Goal: Task Accomplishment & Management: Manage account settings

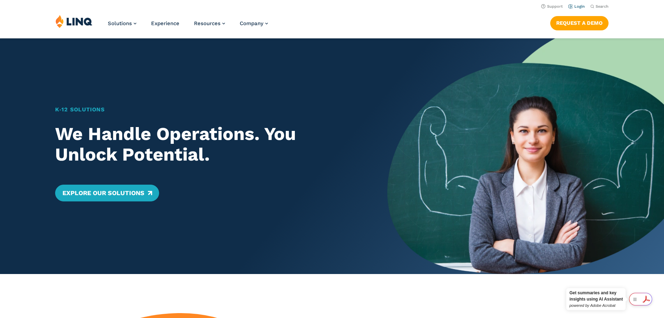
click at [580, 6] on link "Login" at bounding box center [576, 6] width 16 height 5
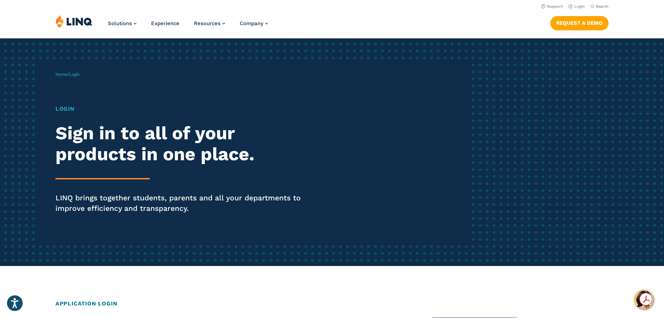
click at [79, 75] on span "Login" at bounding box center [74, 74] width 10 height 5
click at [69, 110] on h1 "Login" at bounding box center [183, 109] width 256 height 8
click at [107, 166] on div "Login Sign in to all of your products in one place. LINQ brings together studen…" at bounding box center [183, 169] width 256 height 128
click at [108, 173] on div "Login Sign in to all of your products in one place. LINQ brings together studen…" at bounding box center [183, 169] width 256 height 128
click at [125, 148] on h2 "Sign in to all of your products in one place." at bounding box center [183, 144] width 256 height 42
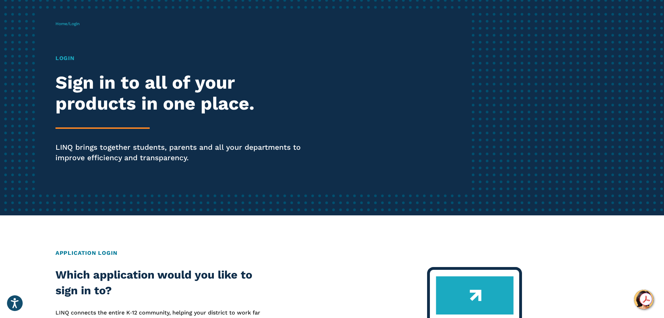
scroll to position [93, 0]
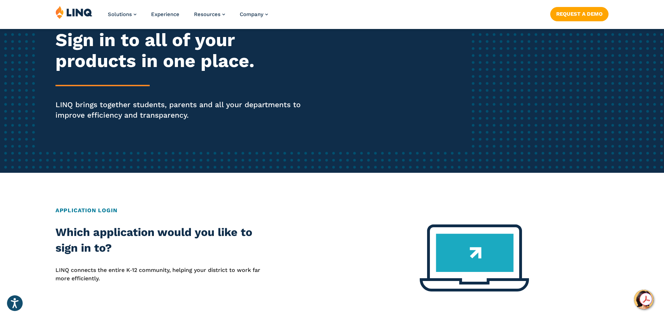
click at [100, 205] on div "Home / Login Login Sign in to all of your products in one place. LINQ brings to…" at bounding box center [332, 286] width 664 height 682
click at [98, 209] on h2 "Application Login" at bounding box center [331, 210] width 553 height 8
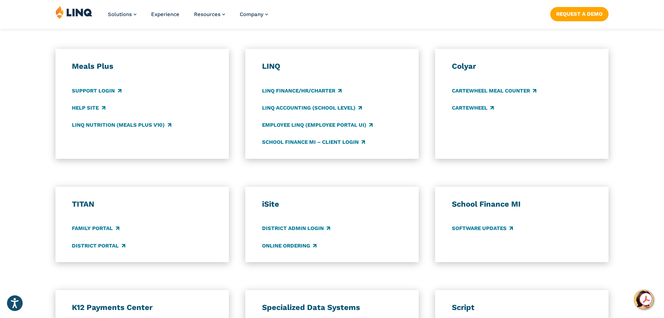
scroll to position [372, 0]
click at [319, 91] on link "LINQ Finance/HR/Charter" at bounding box center [302, 91] width 80 height 8
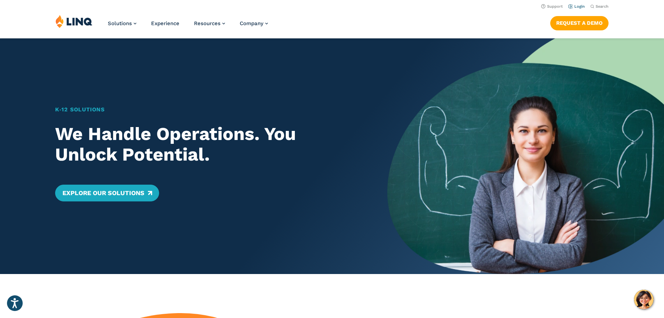
click at [579, 8] on link "Login" at bounding box center [576, 6] width 16 height 5
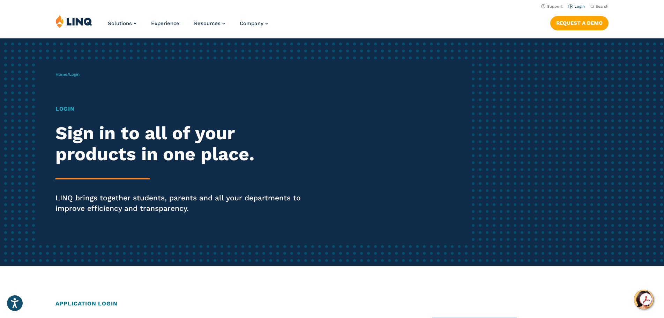
click at [575, 6] on link "Login" at bounding box center [576, 6] width 16 height 5
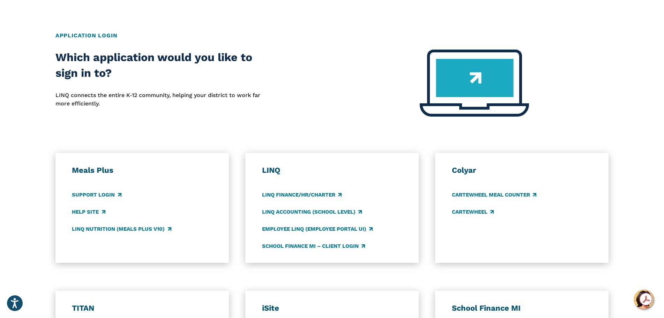
scroll to position [279, 0]
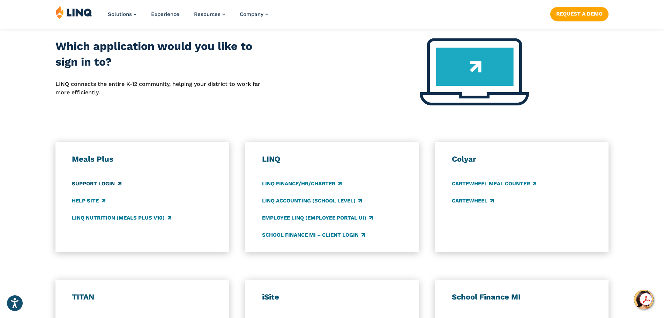
click at [111, 185] on link "Support Login" at bounding box center [96, 184] width 49 height 8
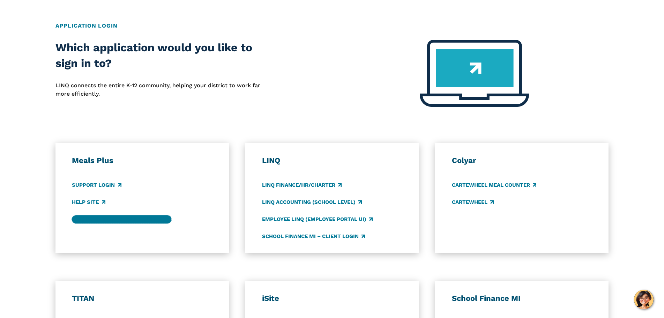
click at [104, 220] on link "LINQ Nutrition (Meals Plus v10)" at bounding box center [121, 219] width 99 height 8
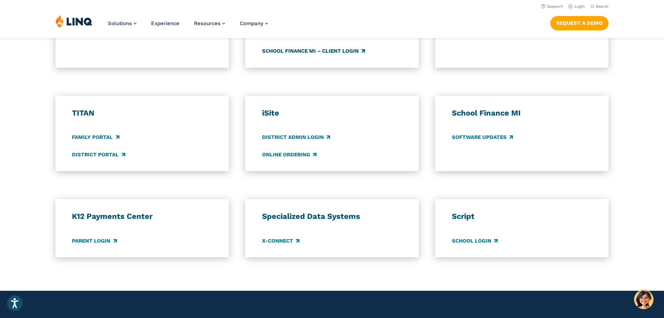
scroll to position [370, 0]
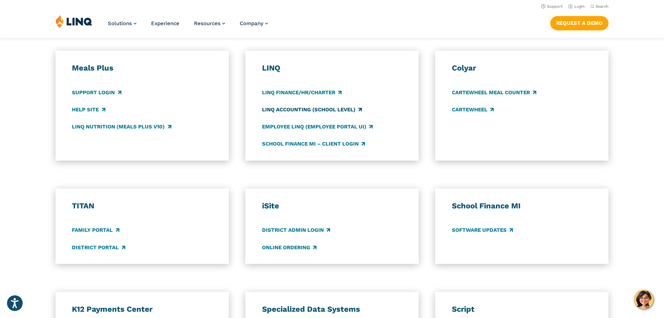
click at [313, 108] on link "LINQ Accounting (school level)" at bounding box center [312, 110] width 100 height 8
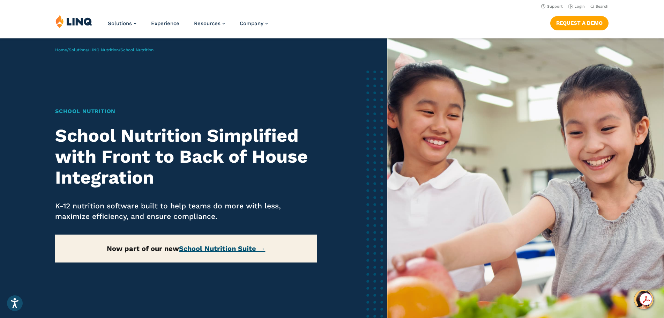
click at [226, 246] on link "School Nutrition Suite →" at bounding box center [222, 248] width 86 height 8
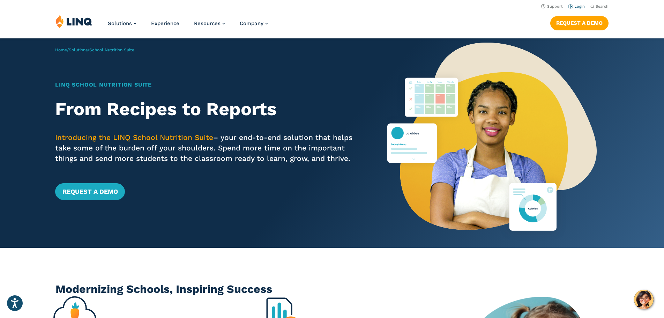
click at [573, 6] on link "Login" at bounding box center [576, 6] width 16 height 5
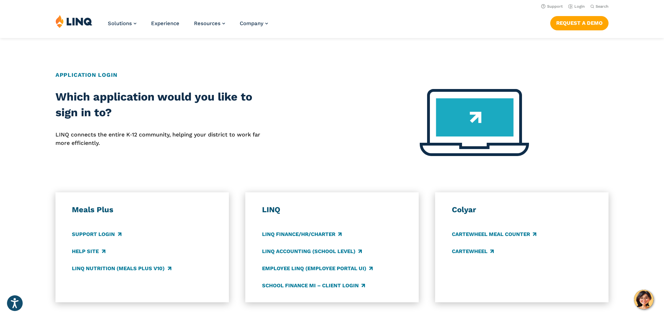
scroll to position [186, 0]
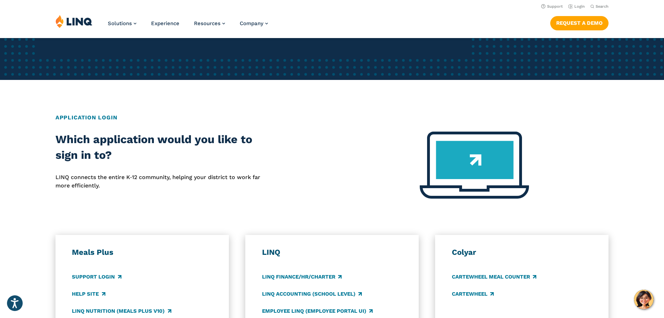
click at [172, 178] on p "LINQ connects the entire K‑12 community, helping your district to work far more…" at bounding box center [165, 181] width 221 height 17
click at [224, 181] on p "LINQ connects the entire K‑12 community, helping your district to work far more…" at bounding box center [165, 181] width 221 height 17
click at [493, 180] on img at bounding box center [474, 165] width 109 height 67
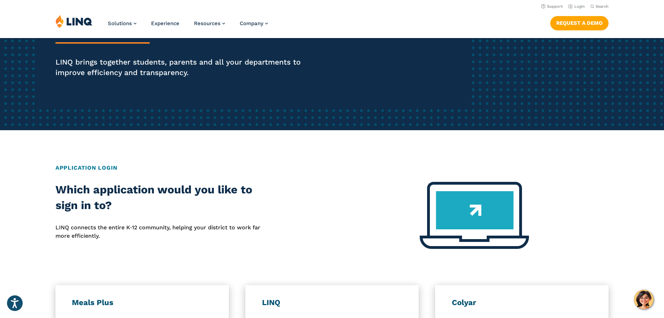
scroll to position [93, 0]
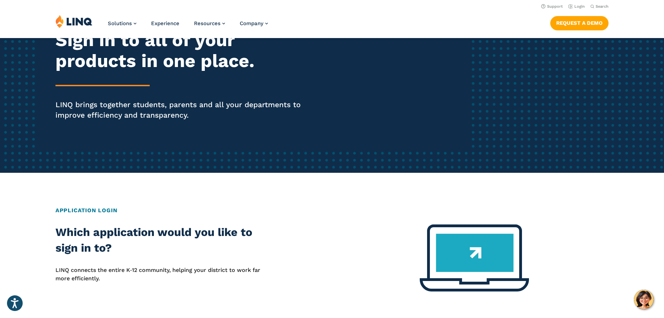
drag, startPoint x: 113, startPoint y: 210, endPoint x: 101, endPoint y: 211, distance: 11.5
click at [111, 210] on h2 "Application Login" at bounding box center [331, 210] width 553 height 8
drag, startPoint x: 91, startPoint y: 210, endPoint x: 119, endPoint y: 168, distance: 51.2
click at [90, 211] on h2 "Application Login" at bounding box center [331, 210] width 553 height 8
click at [155, 118] on p "LINQ brings together students, parents and all your departments to improve effi…" at bounding box center [183, 109] width 256 height 21
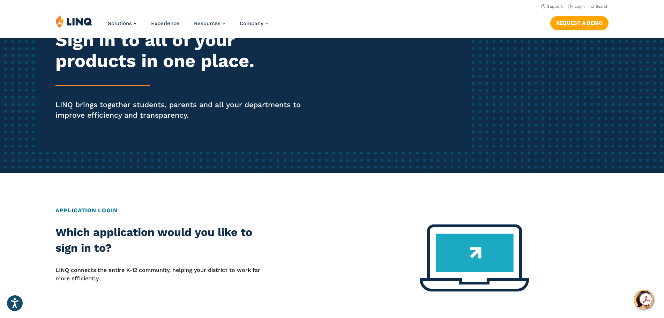
click at [116, 88] on div "Login Sign in to all of your products in one place. LINQ brings together studen…" at bounding box center [183, 76] width 256 height 128
drag, startPoint x: 123, startPoint y: 72, endPoint x: 135, endPoint y: 87, distance: 19.1
click at [128, 79] on div "Login Sign in to all of your products in one place. LINQ brings together studen…" at bounding box center [183, 76] width 256 height 128
